Goal: Answer question/provide support: Share knowledge or assist other users

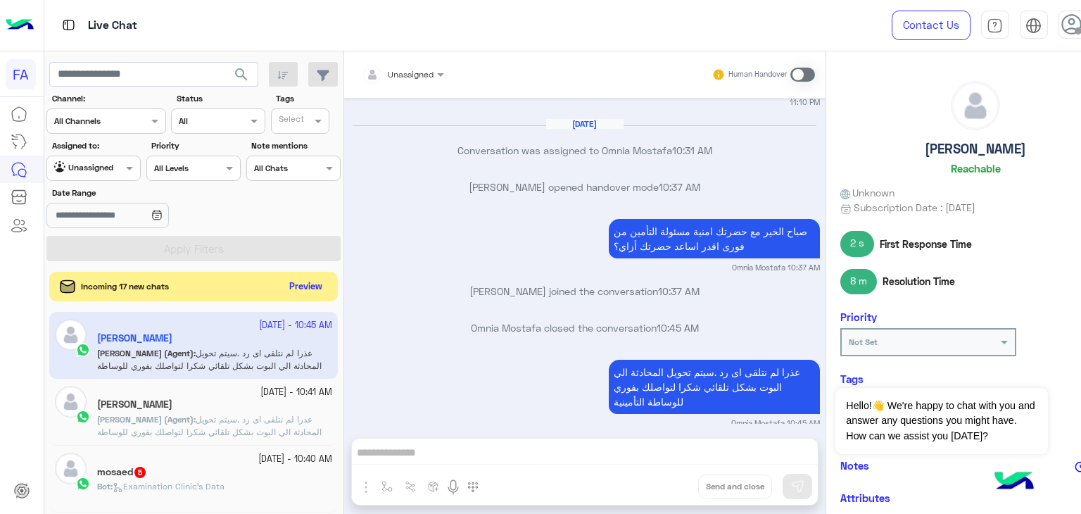
click at [306, 287] on button "Preview" at bounding box center [306, 286] width 44 height 19
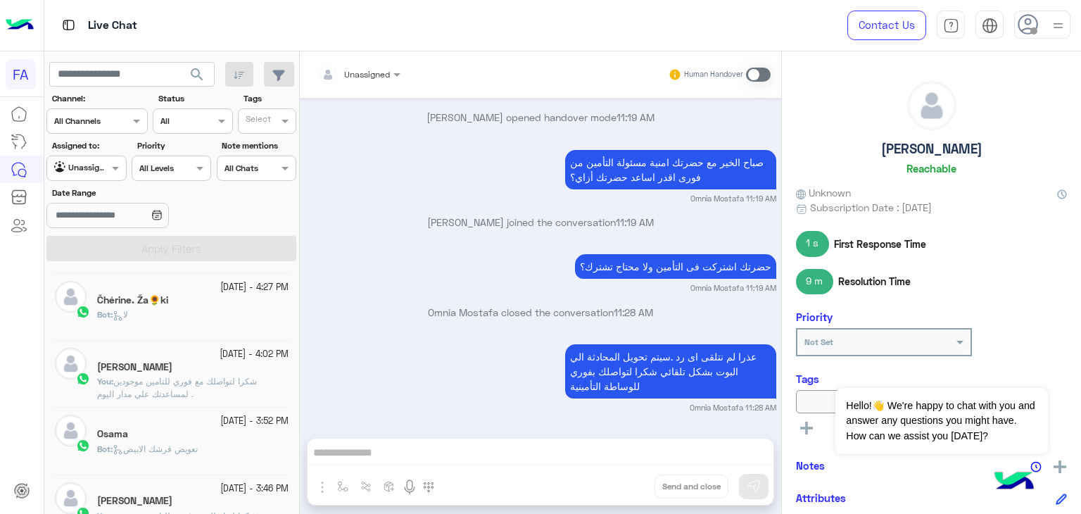
scroll to position [992, 0]
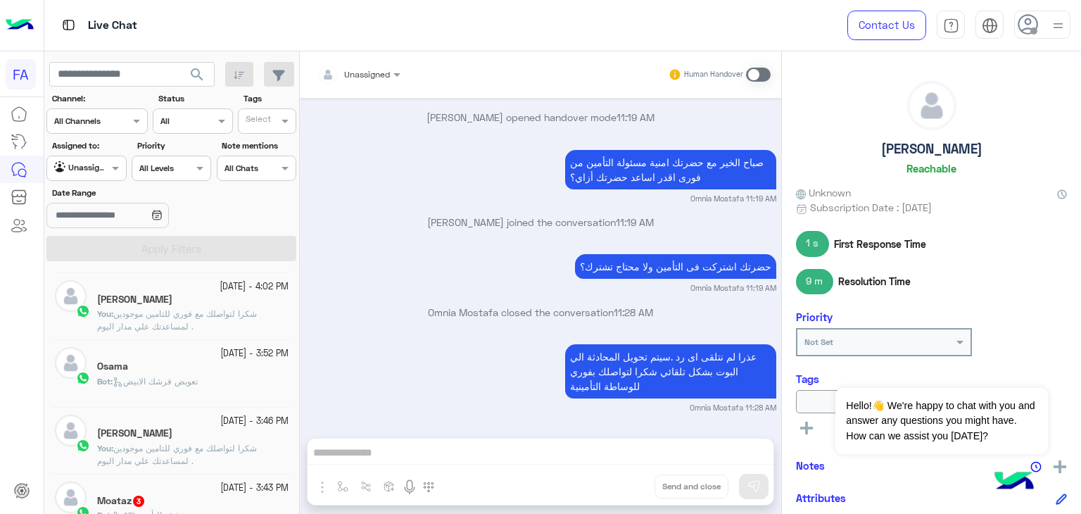
click at [222, 481] on small "[DATE] - 3:43 PM" at bounding box center [254, 487] width 68 height 13
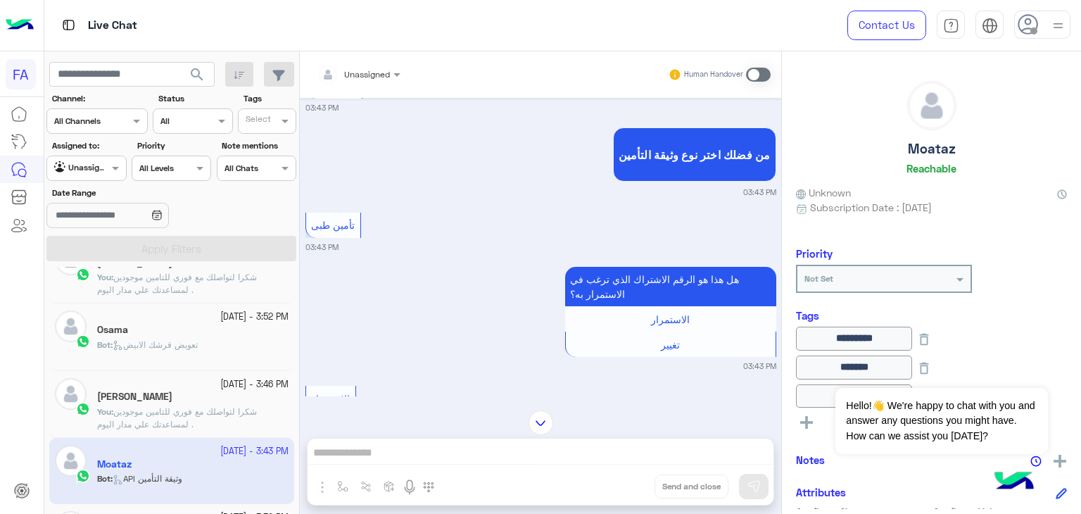
scroll to position [1063, 0]
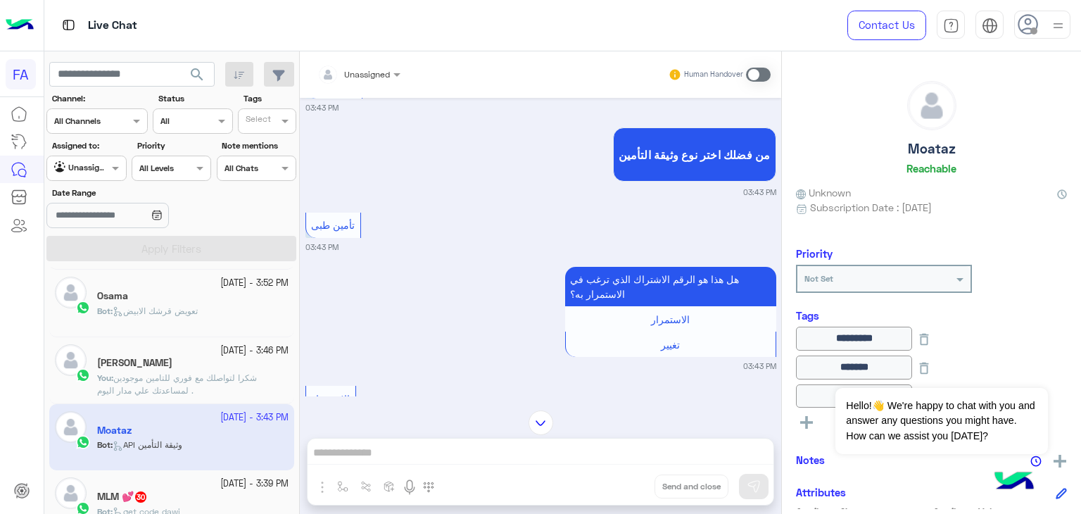
click at [226, 486] on small "[DATE] - 3:39 PM" at bounding box center [254, 483] width 68 height 13
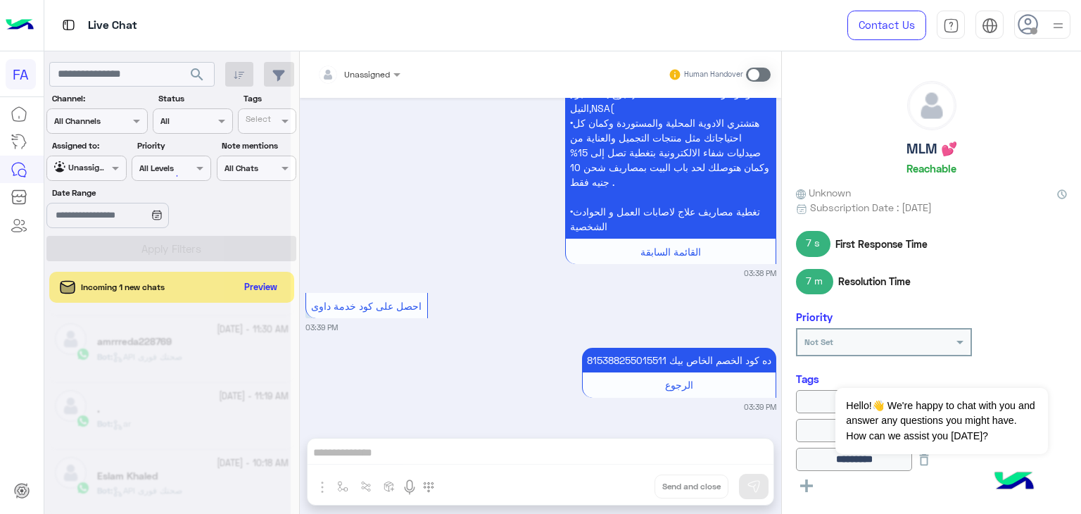
scroll to position [7, 0]
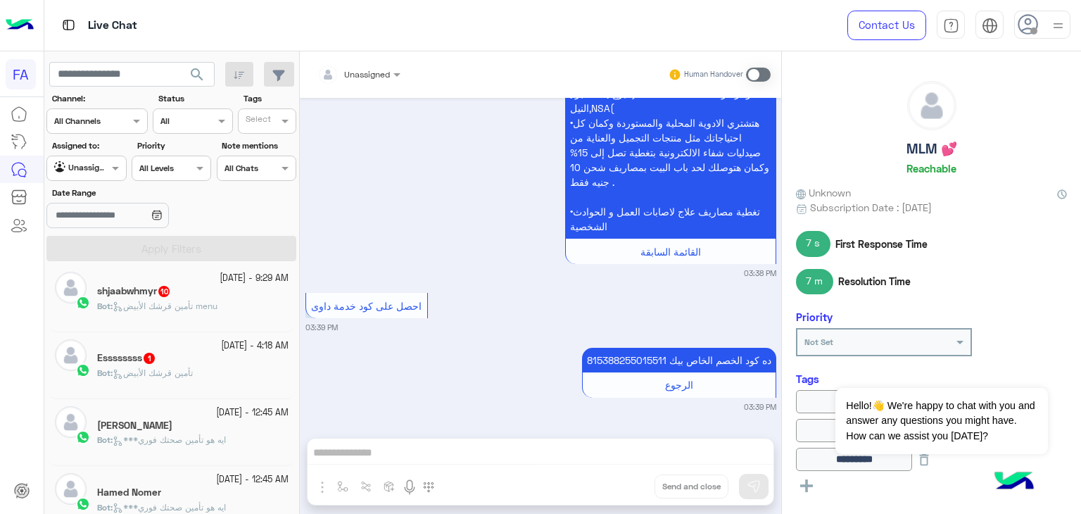
click at [192, 370] on span "تأمين قرشك الأبيض" at bounding box center [153, 372] width 80 height 11
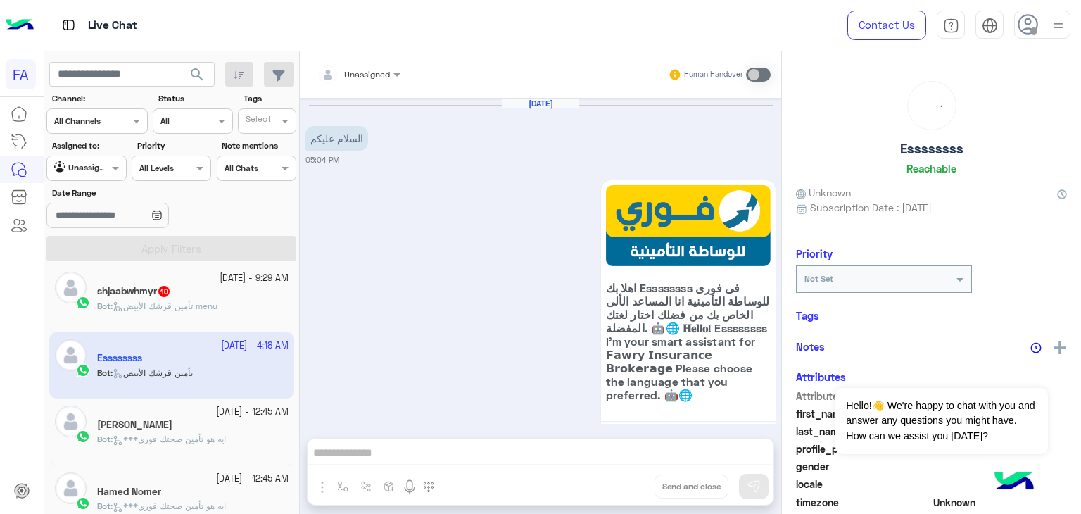
scroll to position [678, 0]
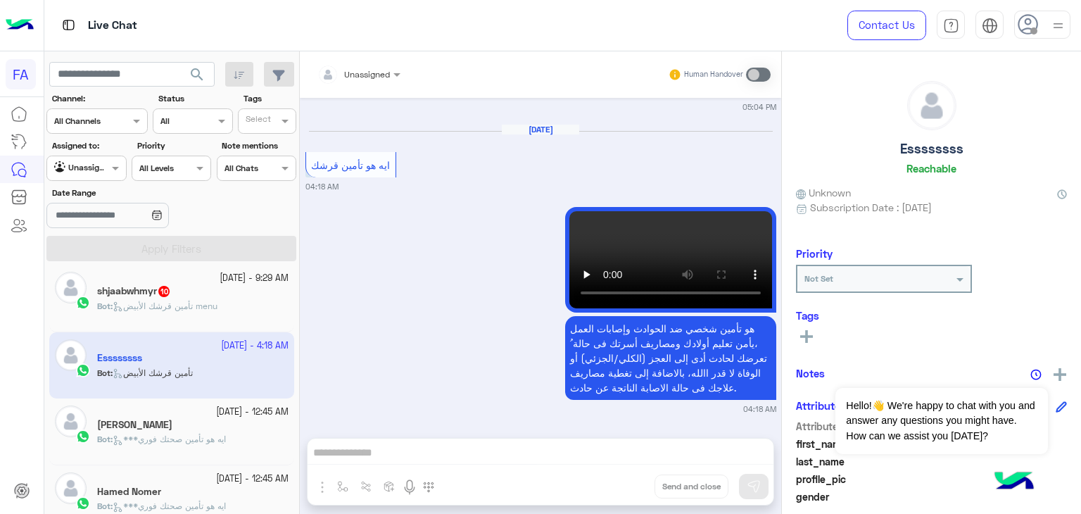
click at [243, 314] on div "Bot : تأمين قرشك الأبيض menu" at bounding box center [192, 312] width 191 height 25
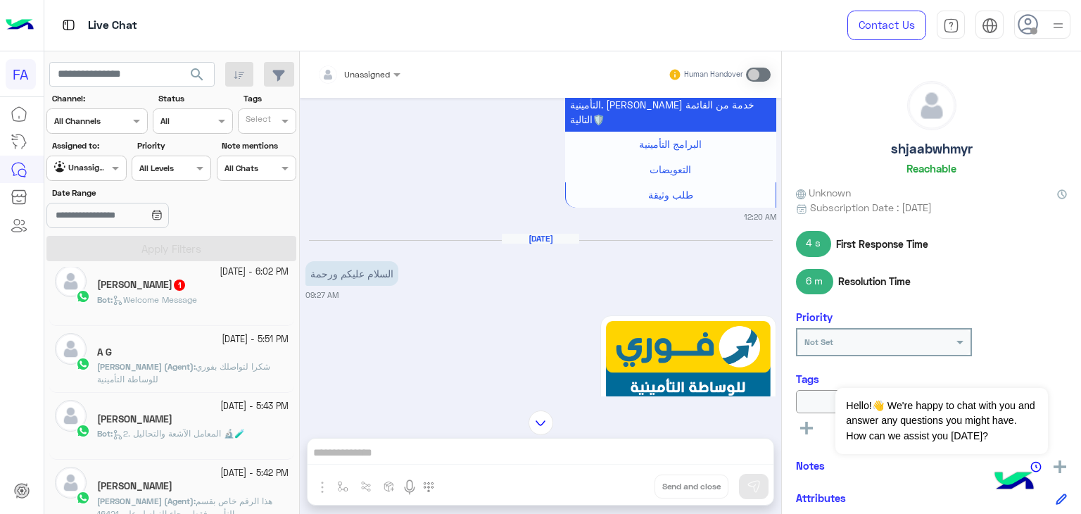
scroll to position [570, 0]
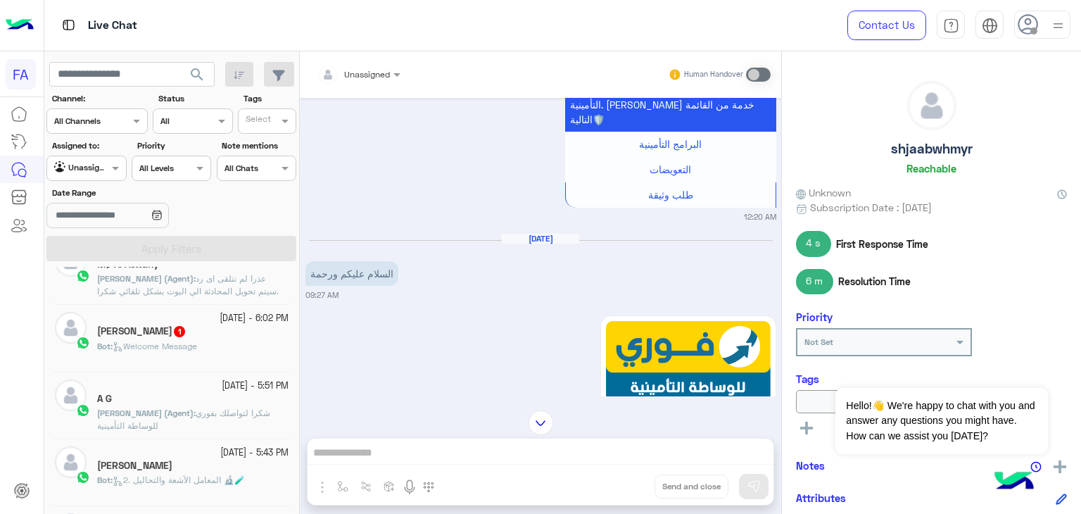
click at [217, 361] on div "Bot : Welcome Message" at bounding box center [192, 352] width 191 height 25
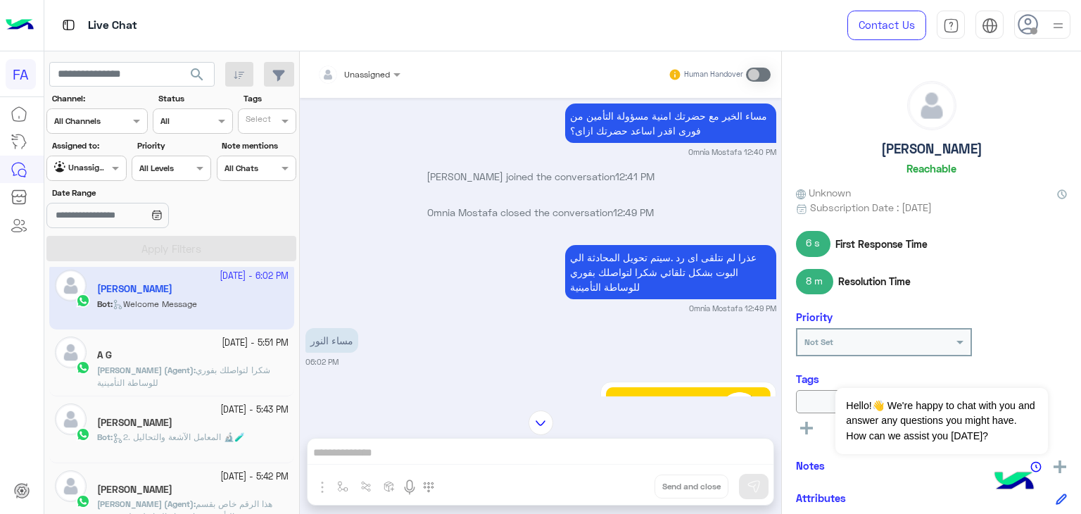
scroll to position [711, 0]
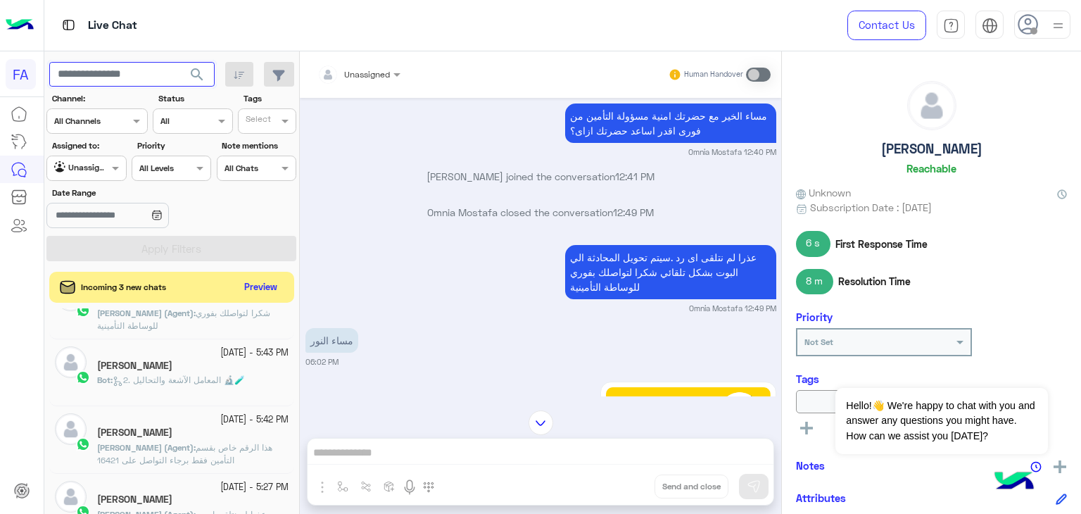
click at [163, 74] on input "text" at bounding box center [131, 74] width 165 height 25
paste input "**********"
click at [203, 76] on span "search" at bounding box center [197, 74] width 17 height 17
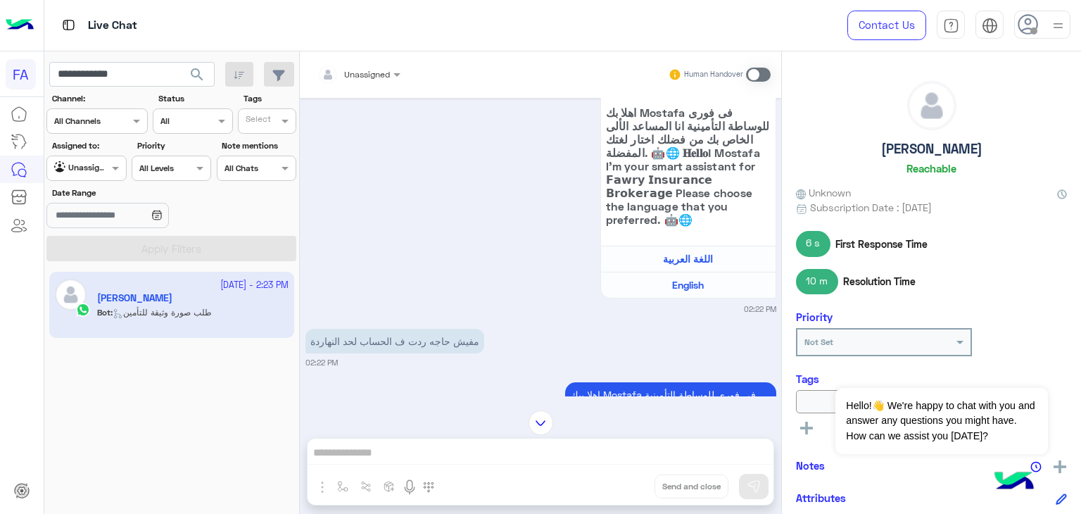
scroll to position [492, 0]
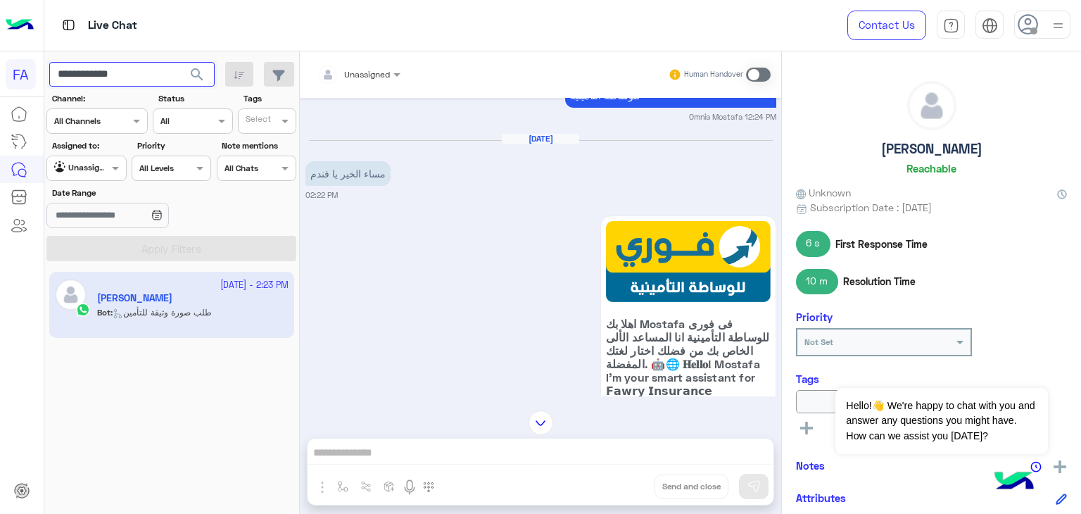
click at [106, 77] on input "**********" at bounding box center [131, 74] width 165 height 25
paste input "text"
click at [194, 71] on span "search" at bounding box center [197, 74] width 17 height 17
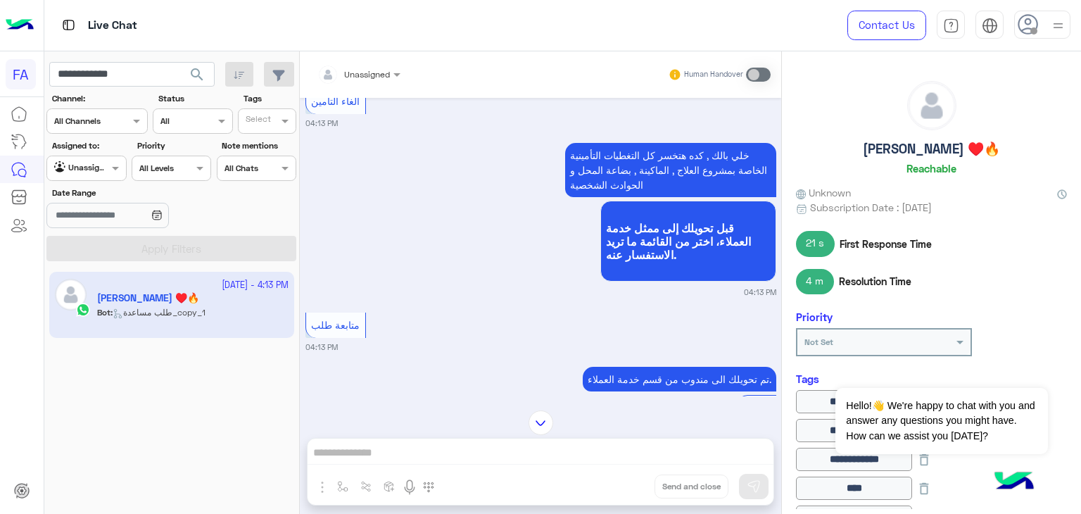
scroll to position [1042, 0]
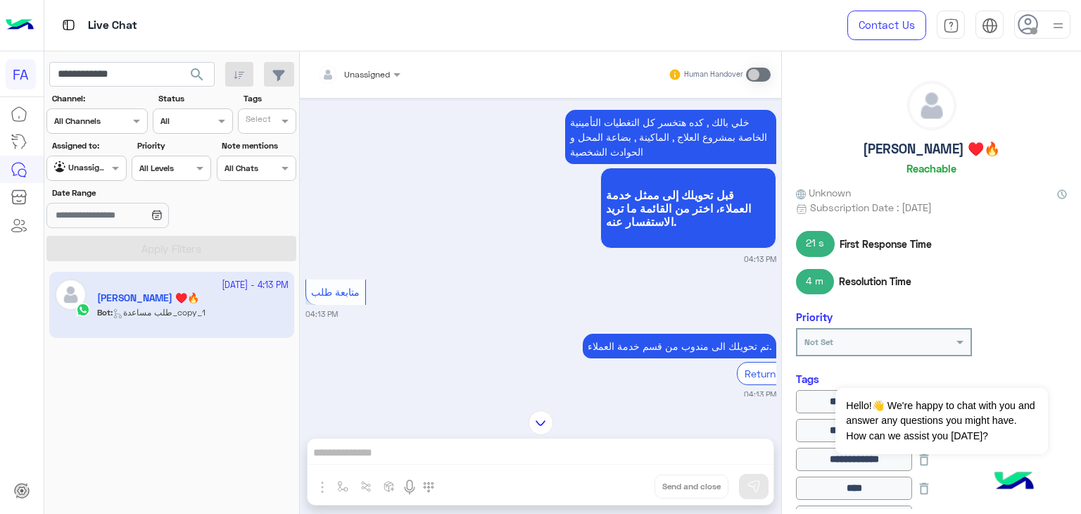
click at [460, 339] on div "[DATE] 11445041 04:12 PM فورى للوساطة التأمنية اهلاً Youssef, بما انك واحد من ع…" at bounding box center [540, 247] width 481 height 298
click at [988, 374] on button "Dismiss ✕" at bounding box center [1006, 370] width 84 height 28
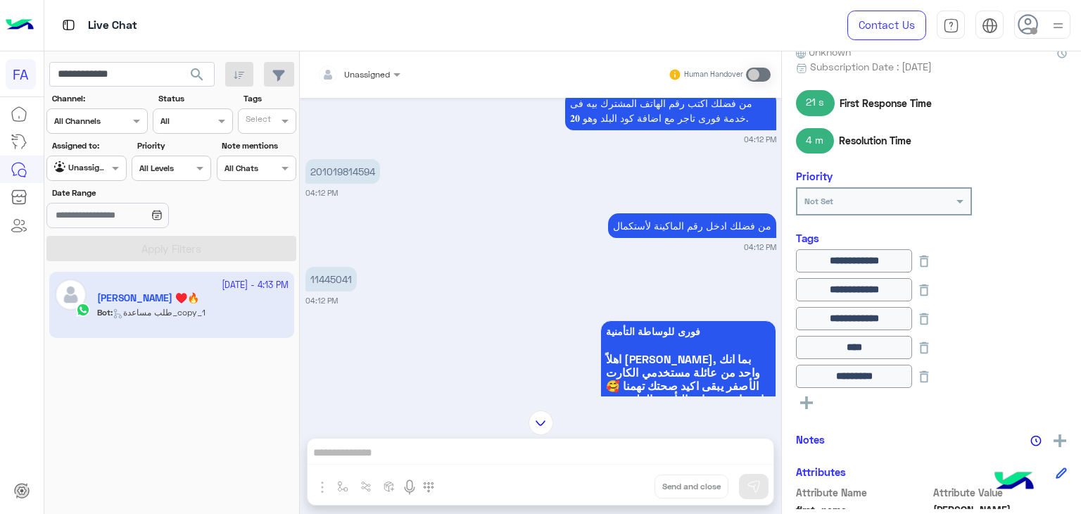
scroll to position [6838, 0]
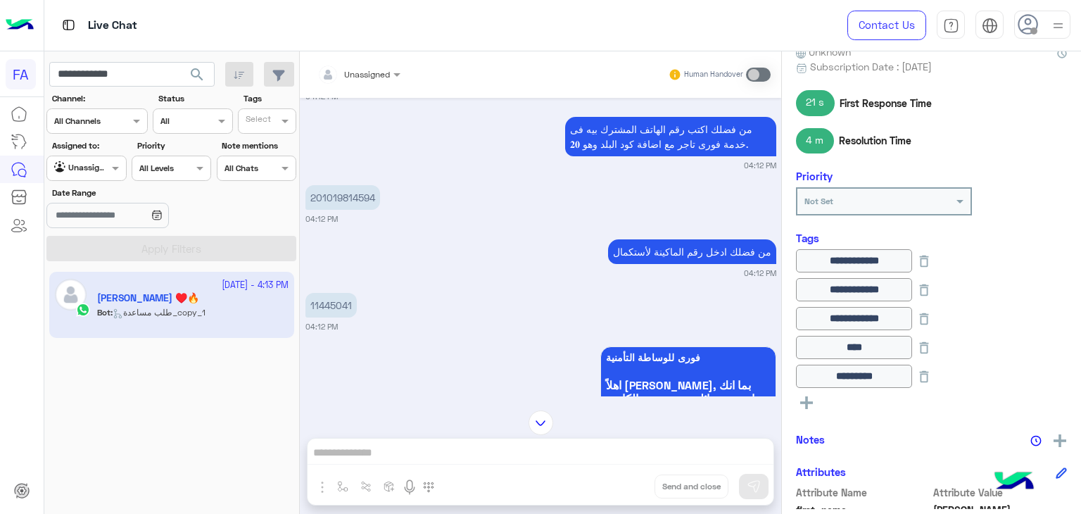
click at [340, 293] on p "11445041" at bounding box center [330, 305] width 51 height 25
copy p "11445041"
click at [108, 68] on input "**********" at bounding box center [131, 74] width 165 height 25
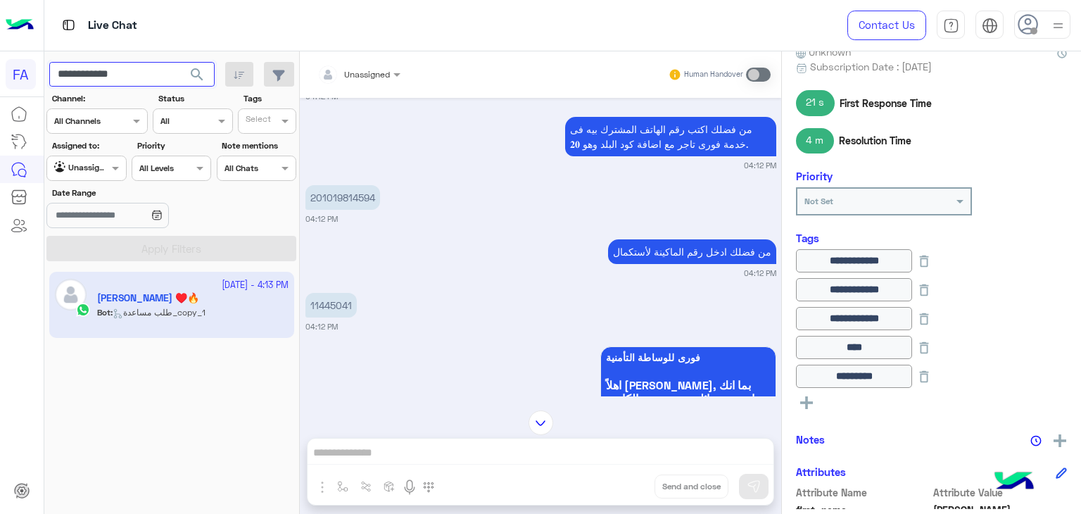
click at [108, 68] on input "**********" at bounding box center [131, 74] width 165 height 25
paste input "text"
click at [200, 68] on span "search" at bounding box center [197, 74] width 17 height 17
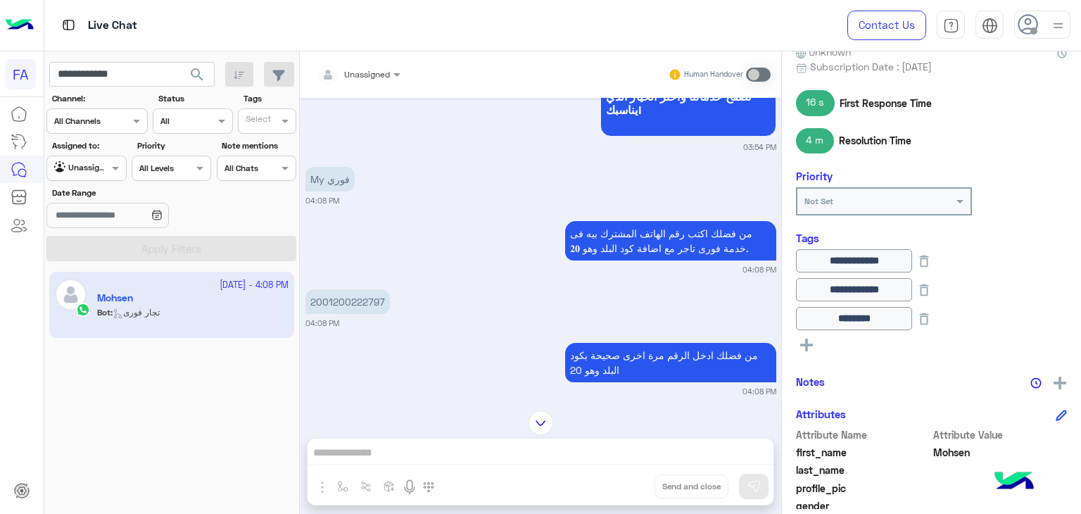
scroll to position [4221, 0]
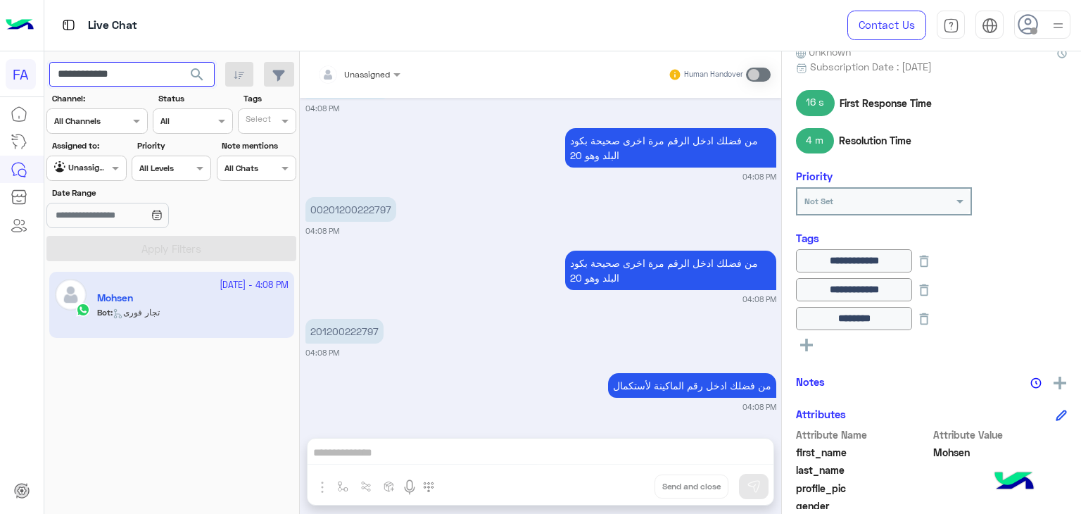
click at [97, 69] on input "**********" at bounding box center [131, 74] width 165 height 25
paste input "text"
click at [194, 75] on span "search" at bounding box center [197, 74] width 17 height 17
click at [203, 74] on div at bounding box center [167, 263] width 246 height 514
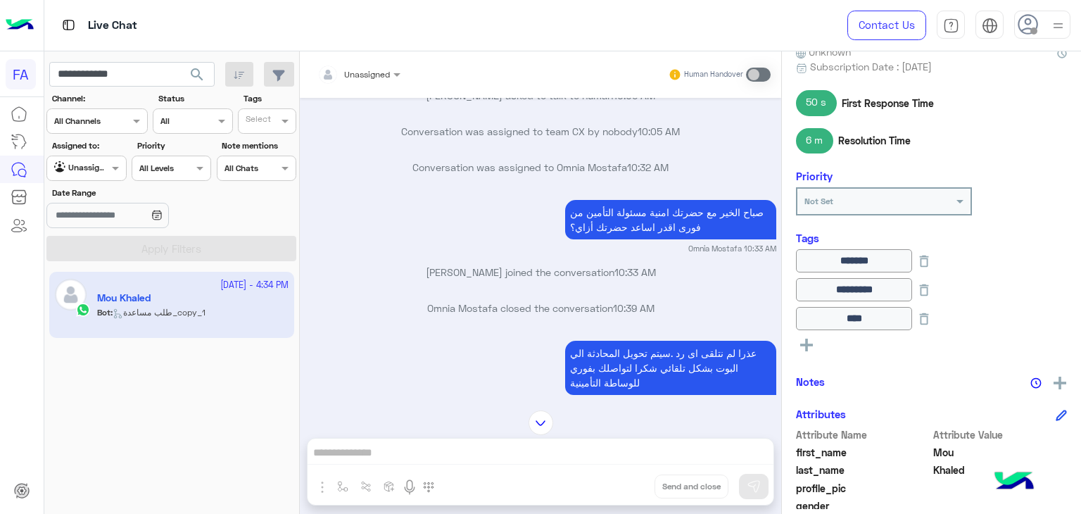
scroll to position [1052, 0]
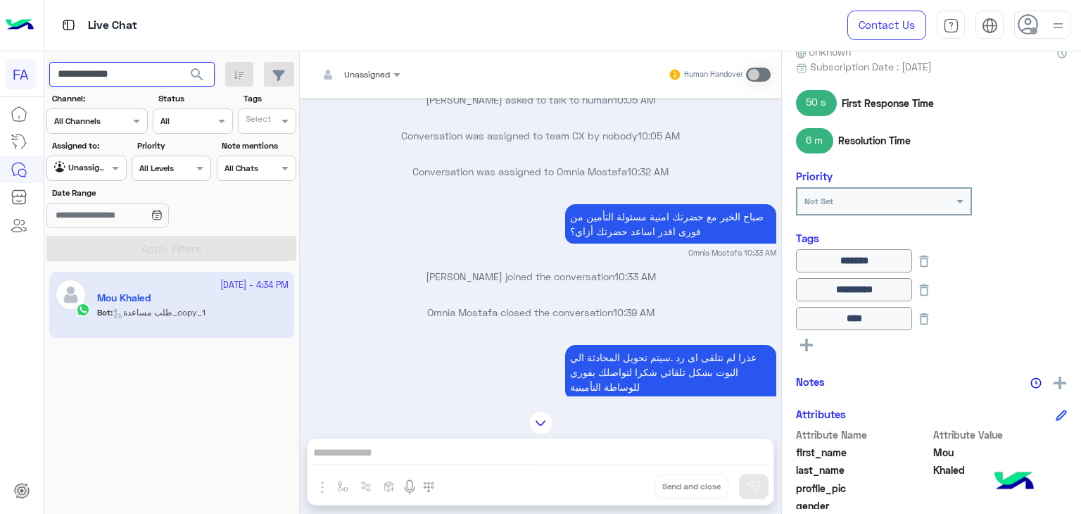
click at [102, 77] on input "**********" at bounding box center [131, 74] width 165 height 25
paste input "text"
click at [195, 77] on span "search" at bounding box center [197, 74] width 17 height 17
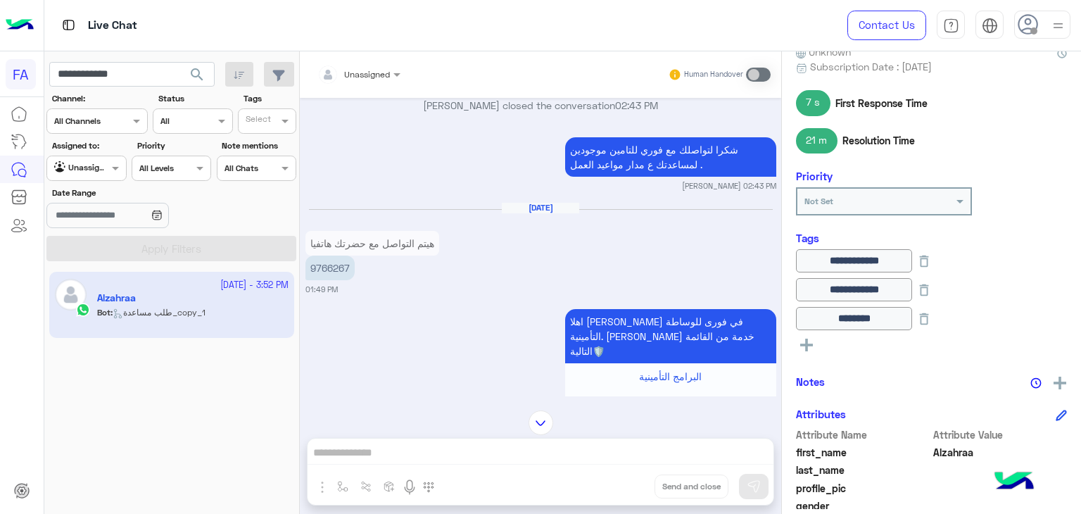
scroll to position [963, 0]
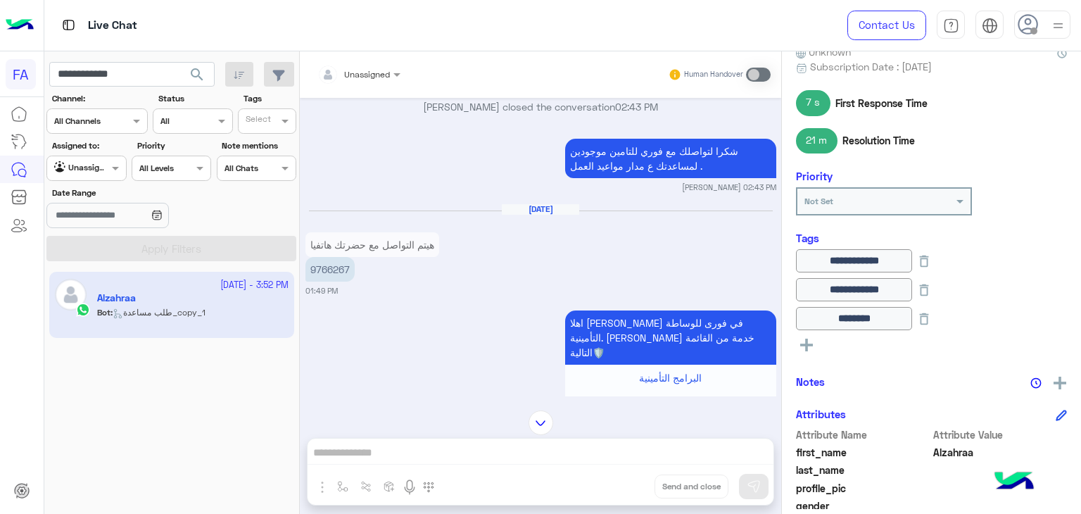
click at [325, 257] on p "9766267" at bounding box center [329, 269] width 49 height 25
copy p "9766267"
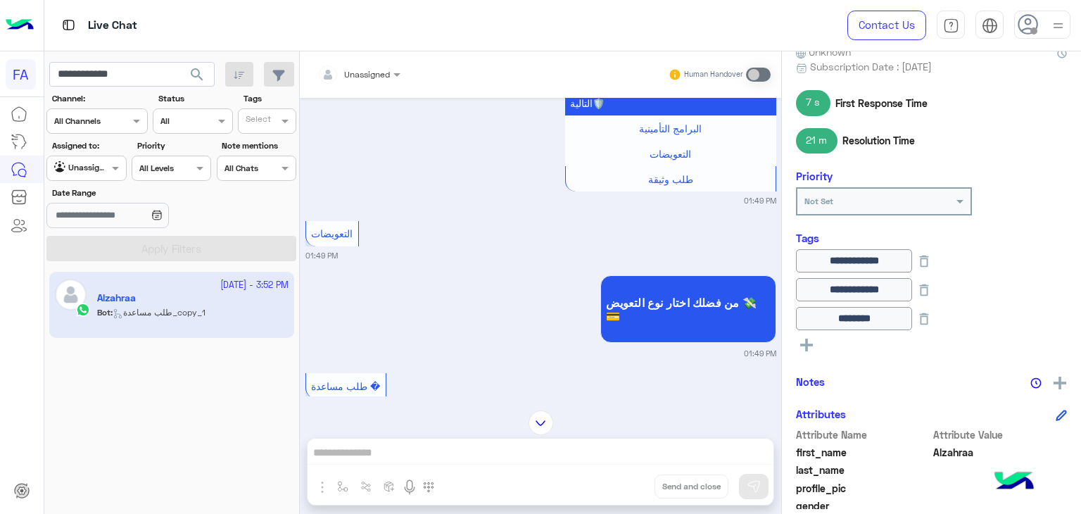
scroll to position [2455, 0]
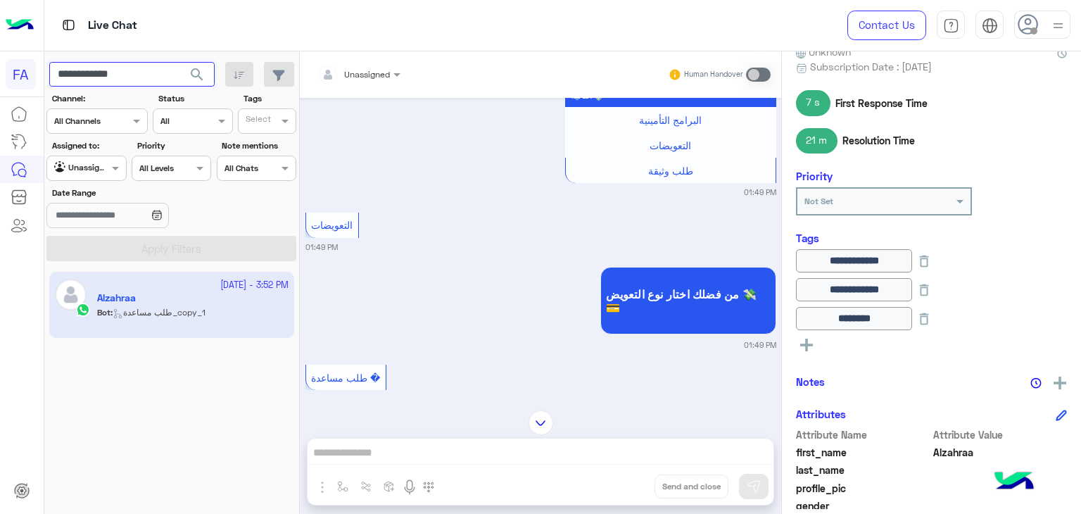
click at [108, 76] on input "**********" at bounding box center [131, 74] width 165 height 25
paste input "text"
click at [199, 77] on span "search" at bounding box center [197, 74] width 17 height 17
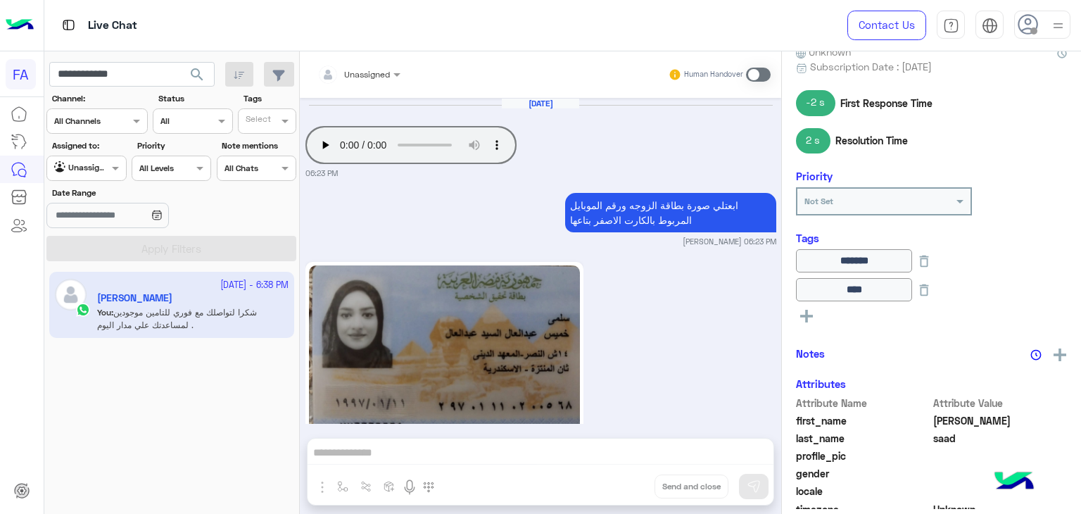
scroll to position [1254, 0]
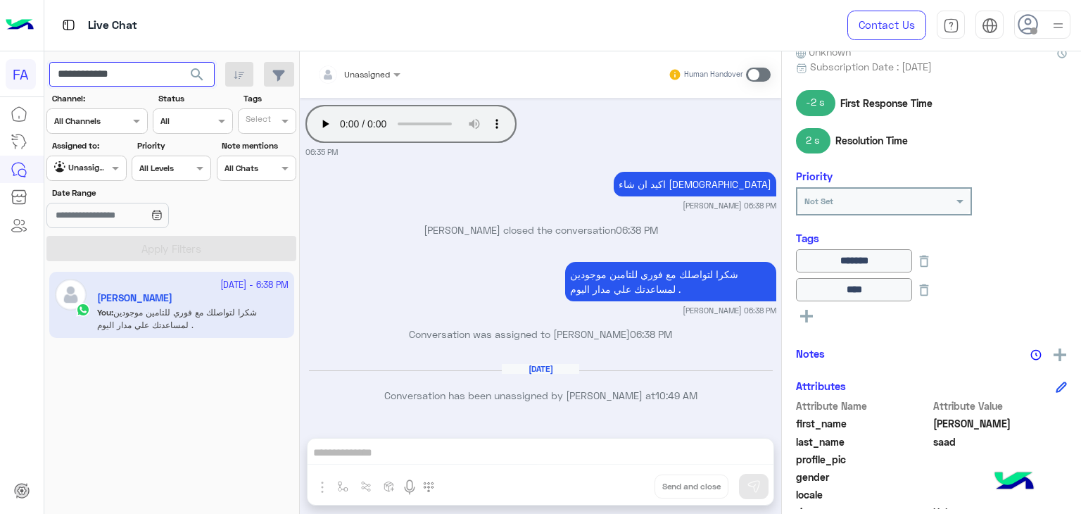
click at [101, 77] on input "**********" at bounding box center [131, 74] width 165 height 25
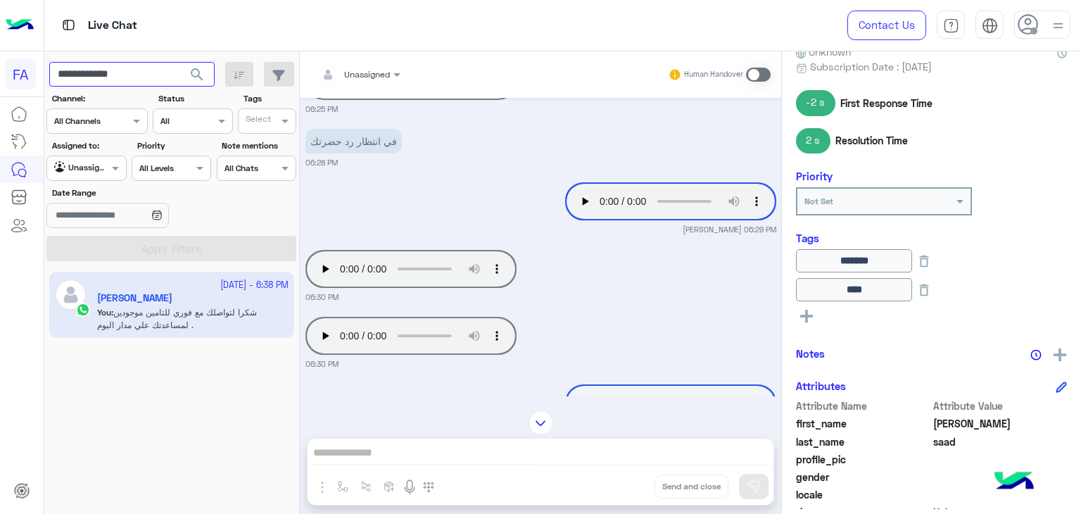
scroll to position [761, 0]
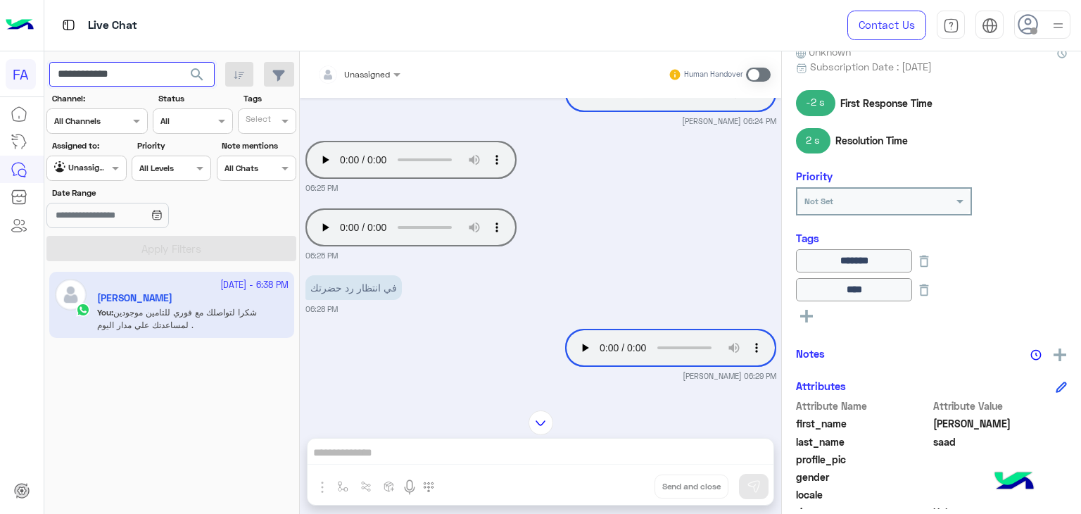
paste input "text"
type input "**********"
click at [192, 71] on span "search" at bounding box center [197, 74] width 17 height 17
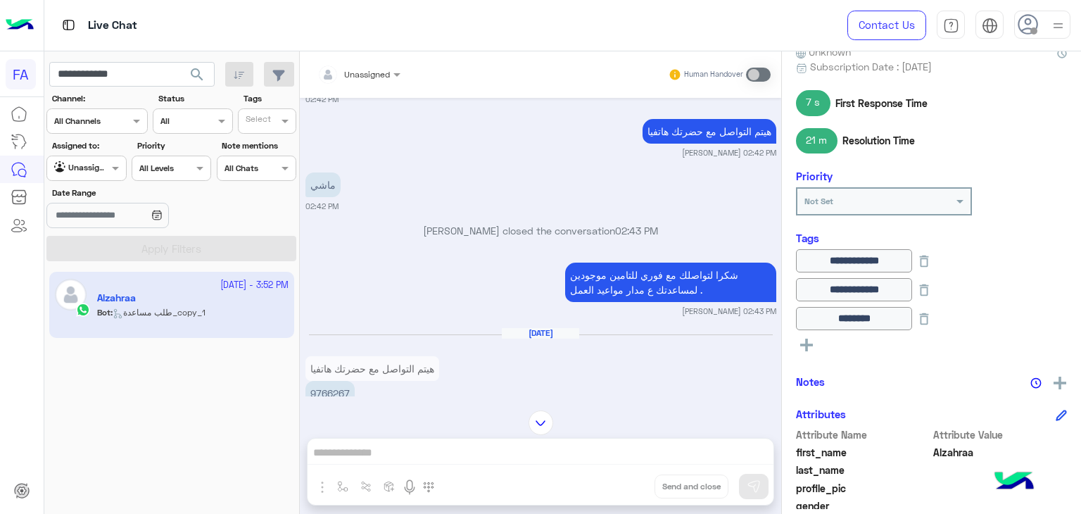
scroll to position [893, 0]
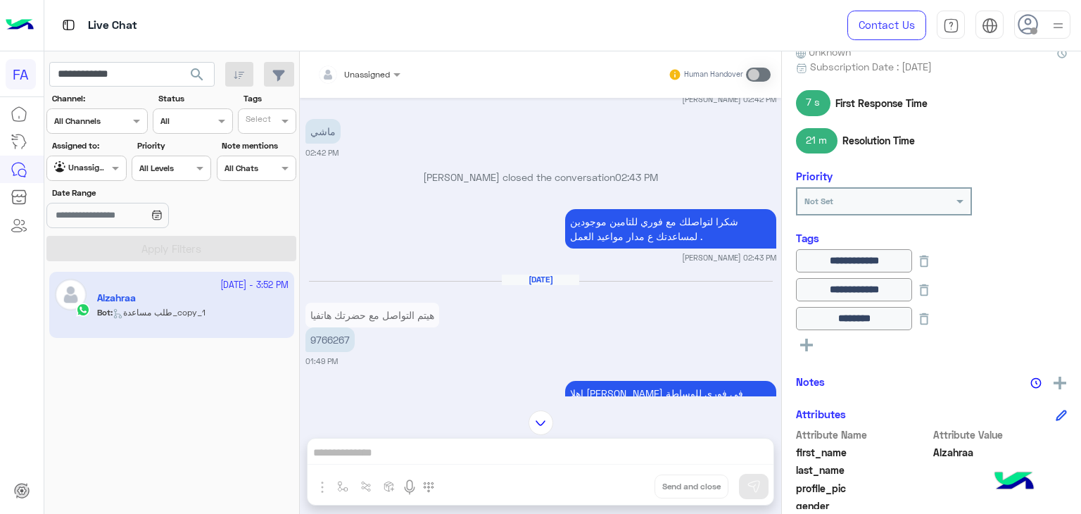
click at [346, 327] on p "9766267" at bounding box center [329, 339] width 49 height 25
copy p "9766267"
click at [332, 327] on p "9766267" at bounding box center [329, 339] width 49 height 25
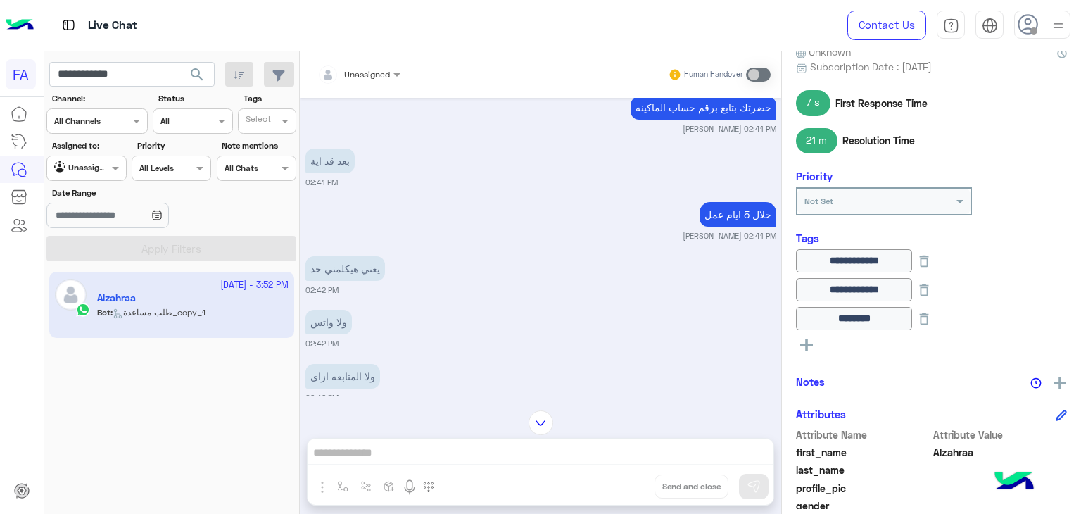
scroll to position [408, 0]
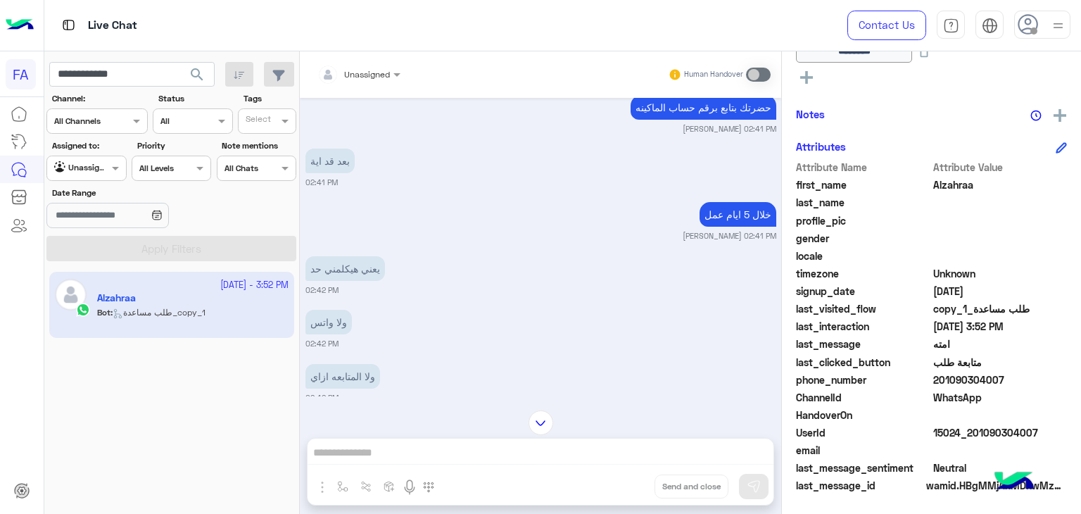
click at [954, 377] on span "201090304007" at bounding box center [1000, 379] width 134 height 15
copy span "201090304007"
click at [93, 380] on div "[DATE] - 3:52 PM Alzahraa Bot : طلب مساعدة_copy_1" at bounding box center [172, 393] width 256 height 253
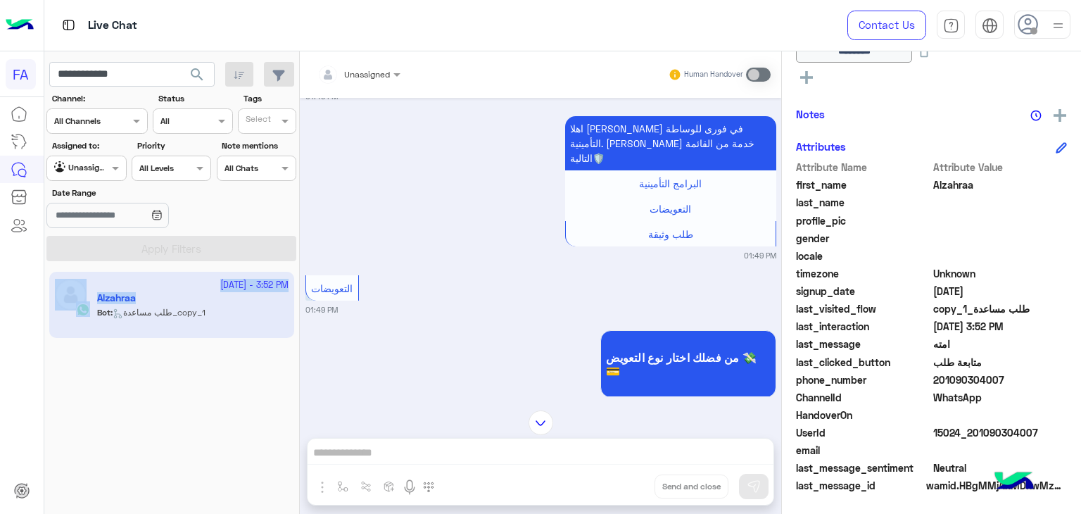
scroll to position [1033, 0]
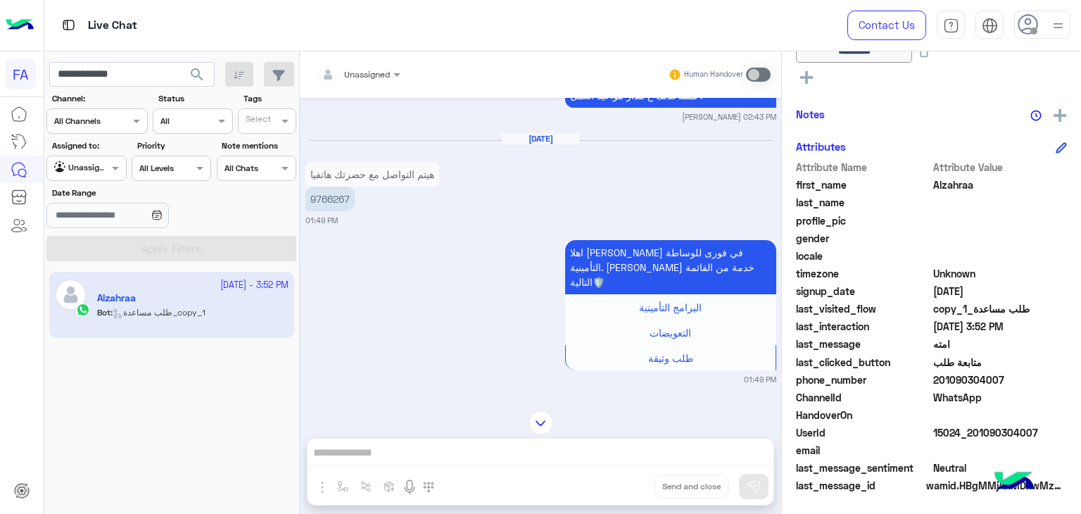
click at [329, 196] on div "هيتم التواصل مع حضرتك هاتفيا 9766267" at bounding box center [372, 186] width 134 height 56
click at [329, 189] on p "9766267" at bounding box center [329, 199] width 49 height 25
copy p "9766267"
click at [106, 79] on input "**********" at bounding box center [131, 74] width 165 height 25
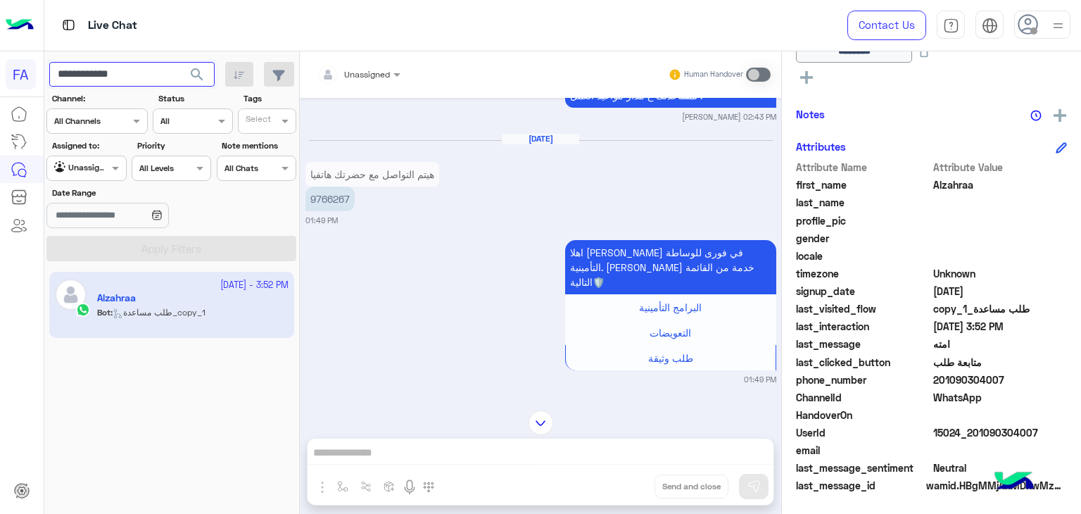
click at [106, 79] on input "**********" at bounding box center [131, 74] width 165 height 25
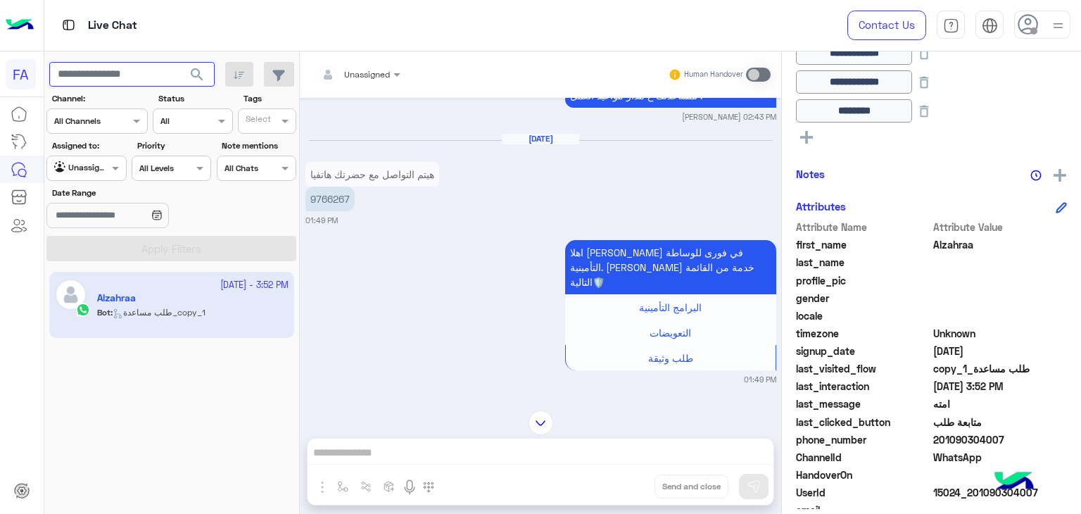
scroll to position [267, 0]
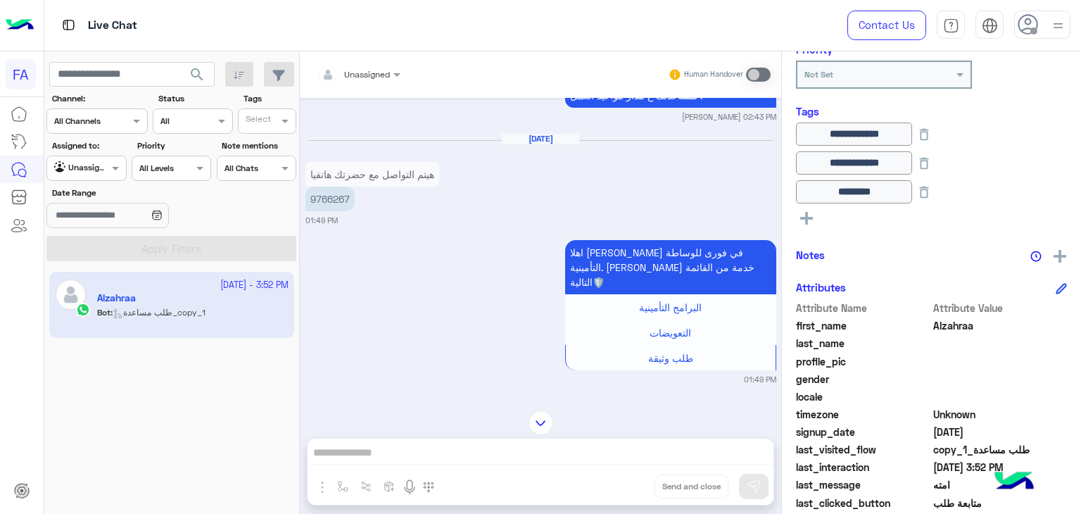
click at [810, 217] on rect at bounding box center [806, 218] width 13 height 3
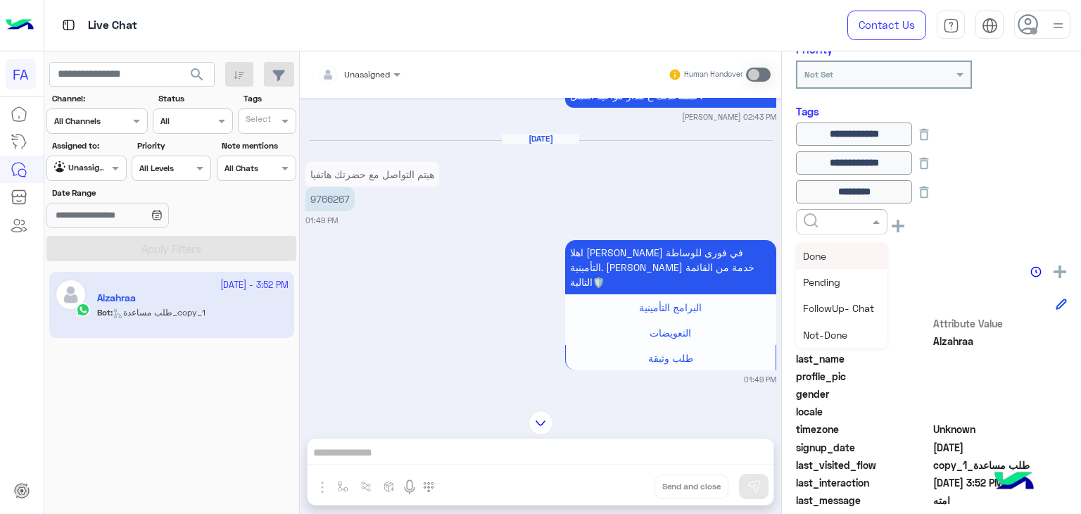
click at [826, 218] on input "text" at bounding box center [825, 220] width 43 height 13
click at [838, 320] on span "Call Back" at bounding box center [824, 317] width 42 height 12
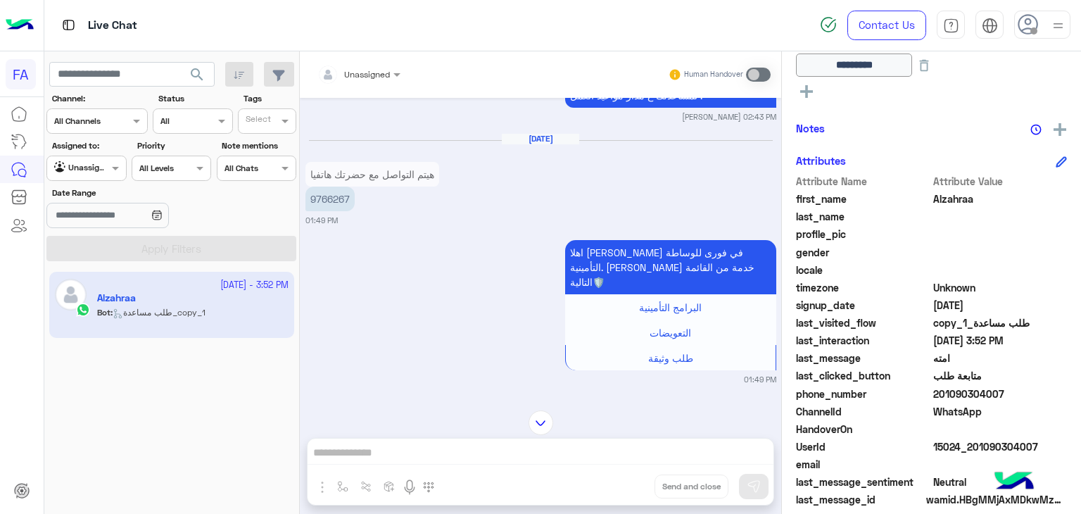
scroll to position [436, 0]
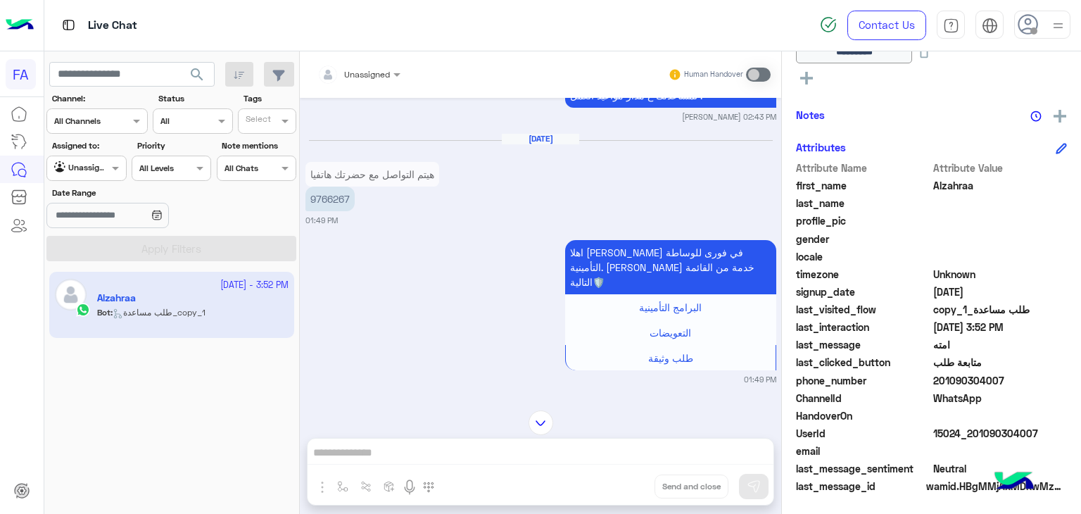
click at [955, 383] on span "201090304007" at bounding box center [1000, 380] width 134 height 15
copy span "201090304007"
click at [962, 189] on span "Alzahraa" at bounding box center [1000, 185] width 134 height 15
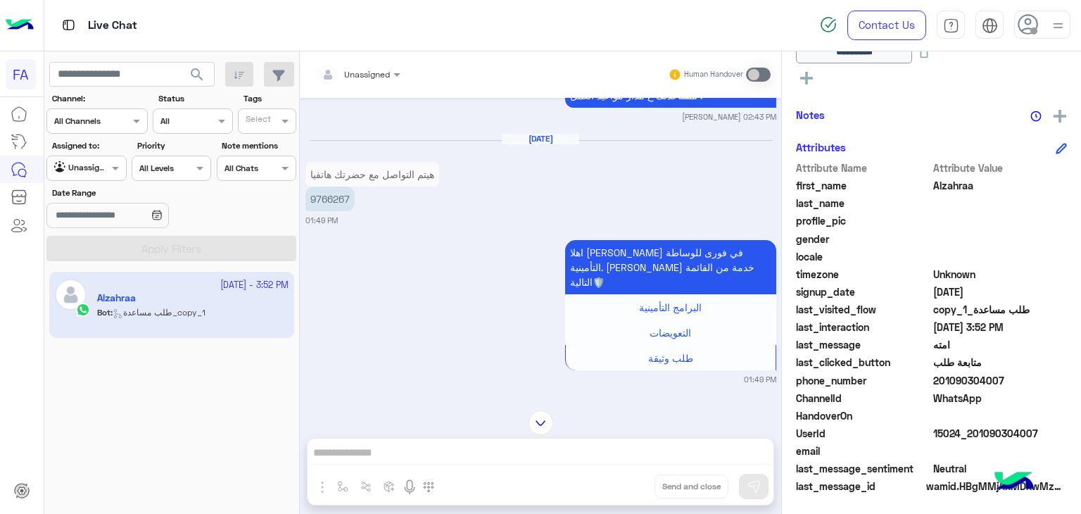
click at [962, 189] on span "Alzahraa" at bounding box center [1000, 185] width 134 height 15
copy span "Alzahraa"
click at [337, 191] on p "9766267" at bounding box center [329, 199] width 49 height 25
click at [335, 187] on p "9766267" at bounding box center [329, 199] width 49 height 25
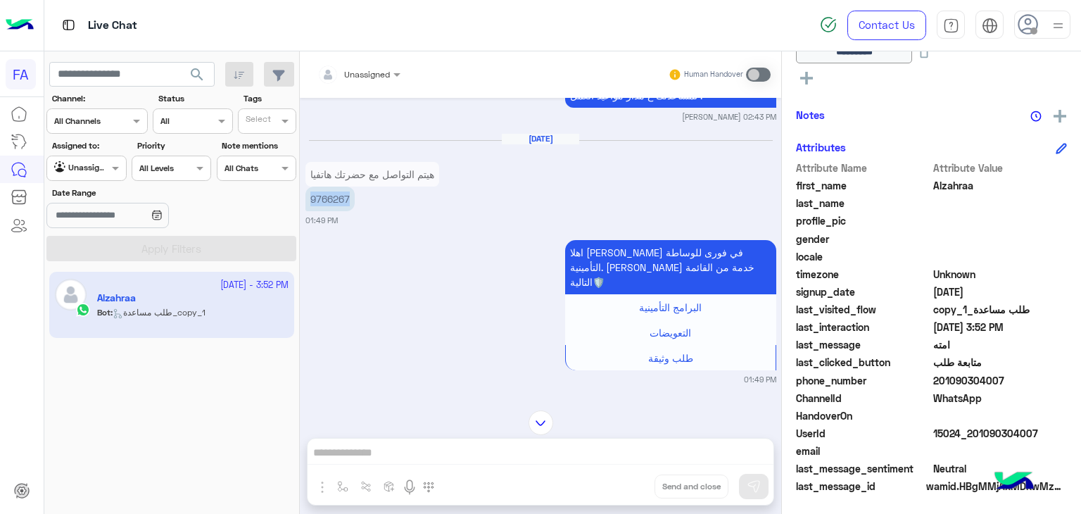
click at [335, 187] on p "9766267" at bounding box center [329, 199] width 49 height 25
copy p "9766267"
click at [153, 76] on input "text" at bounding box center [131, 74] width 165 height 25
paste input "**********"
click at [196, 76] on span "search" at bounding box center [197, 74] width 17 height 17
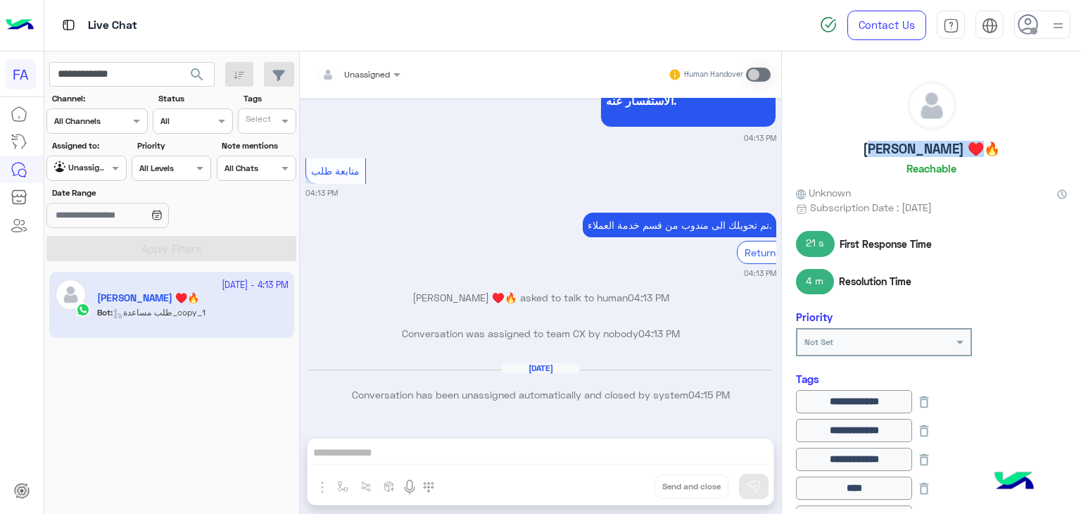
drag, startPoint x: 847, startPoint y: 154, endPoint x: 954, endPoint y: 157, distance: 106.3
click at [954, 157] on div "[PERSON_NAME] ♥️🔥 Reachable" at bounding box center [931, 130] width 271 height 99
copy h5 "[PERSON_NAME]"
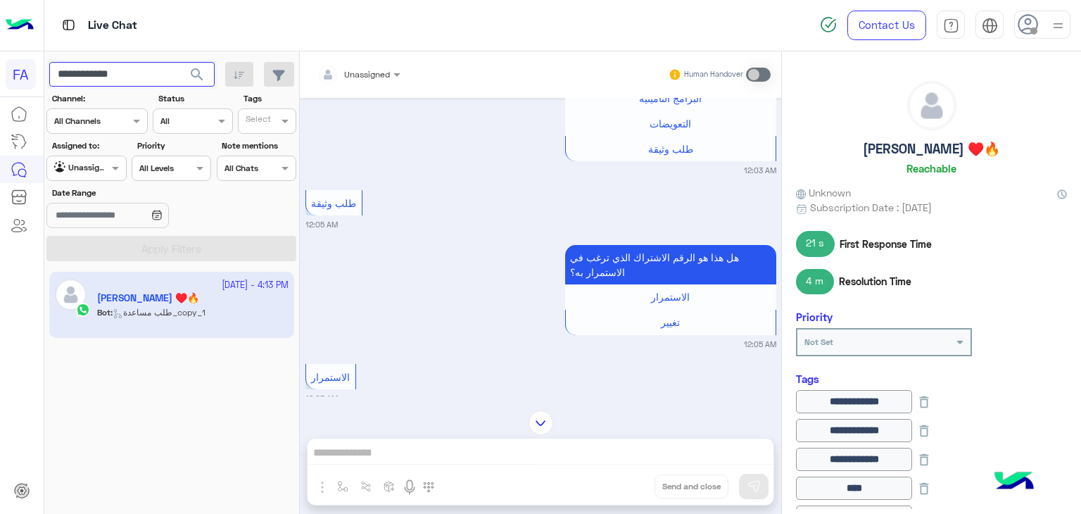
click at [115, 78] on input "**********" at bounding box center [131, 74] width 165 height 25
paste input "text"
type input "**********"
click at [198, 70] on span "search" at bounding box center [197, 74] width 17 height 17
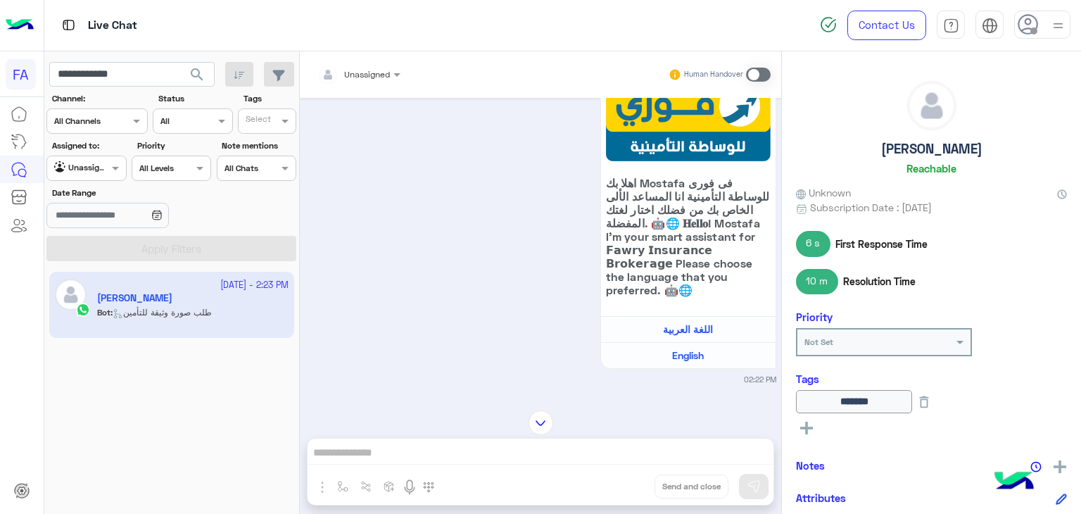
scroll to position [351, 0]
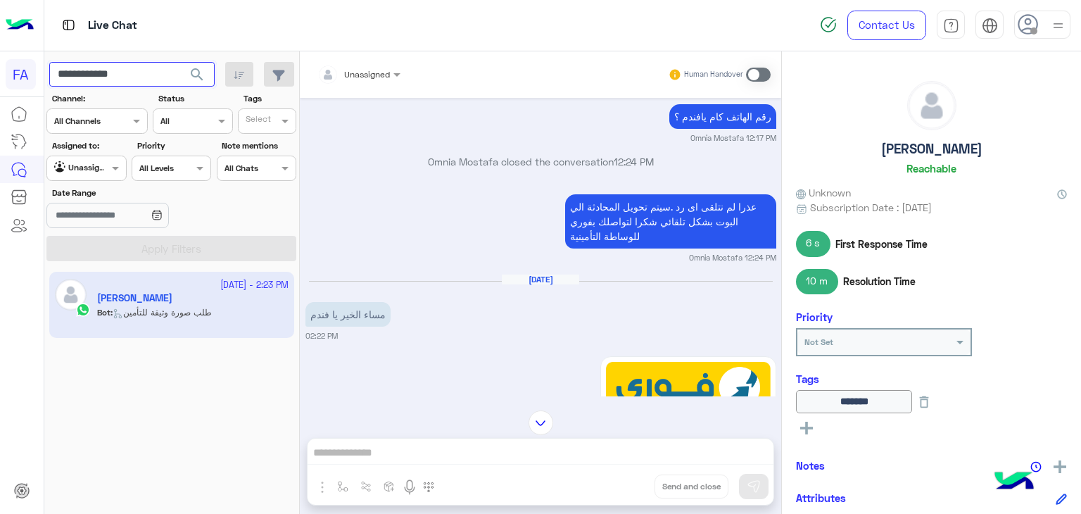
click at [110, 77] on input "**********" at bounding box center [131, 74] width 165 height 25
click at [194, 74] on span "search" at bounding box center [197, 74] width 17 height 17
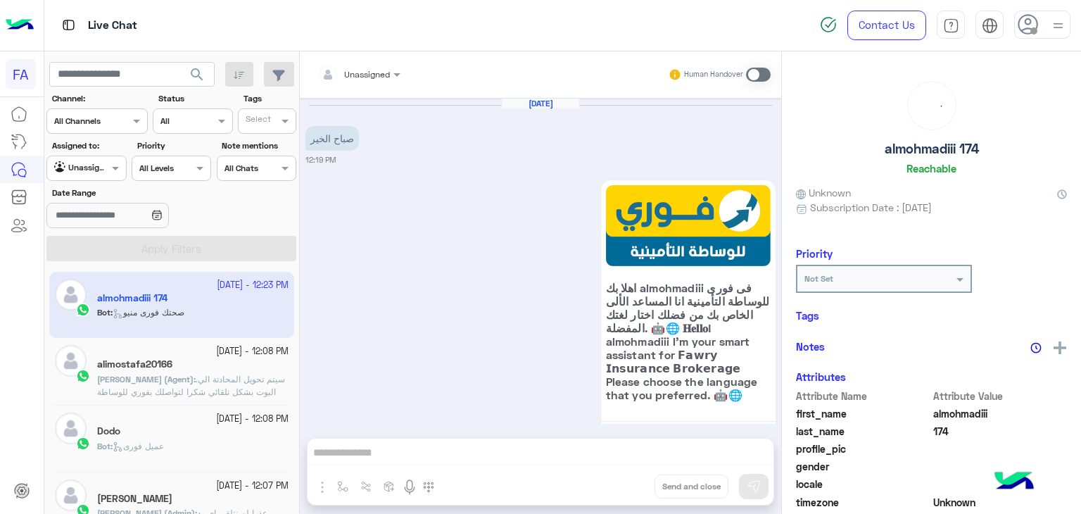
scroll to position [1095, 0]
